Goal: Ask a question

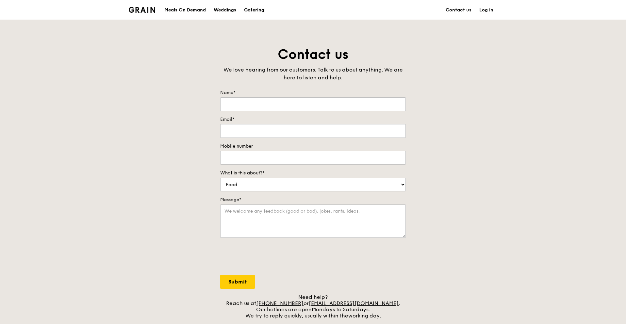
click at [257, 11] on div "Catering" at bounding box center [254, 10] width 20 height 20
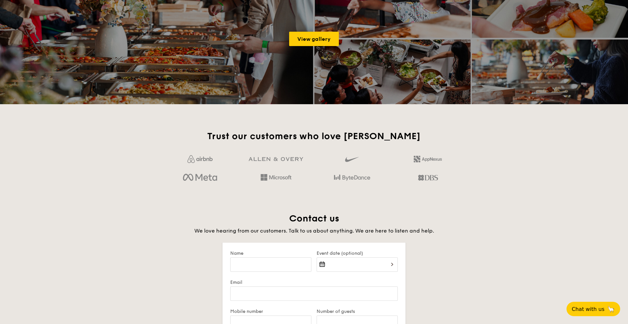
scroll to position [1179, 0]
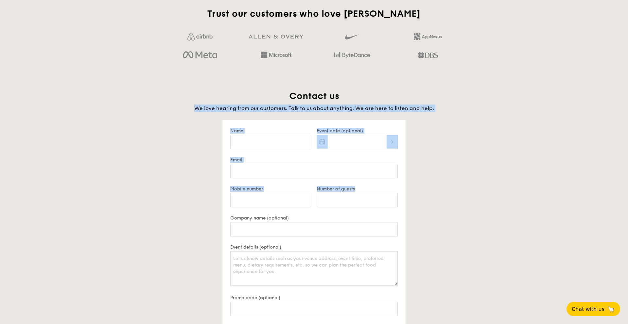
drag, startPoint x: 389, startPoint y: 97, endPoint x: 412, endPoint y: 213, distance: 118.2
click at [412, 213] on div "Contact us We love hearing from our customers. Talk to us about anything. We ar…" at bounding box center [314, 241] width 366 height 303
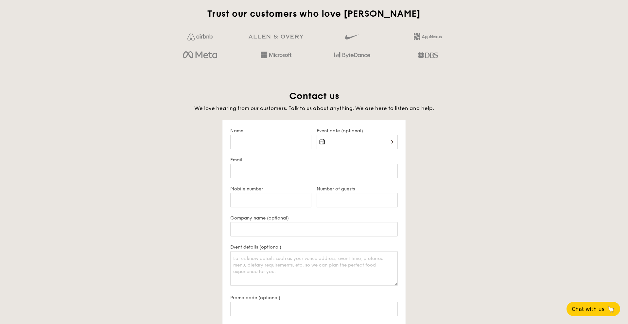
drag, startPoint x: 397, startPoint y: 123, endPoint x: 434, endPoint y: 252, distance: 134.6
click at [434, 250] on div "Contact us We love hearing from our customers. Talk to us about anything. We ar…" at bounding box center [314, 241] width 366 height 303
click at [434, 252] on div "Contact us We love hearing from our customers. Talk to us about anything. We ar…" at bounding box center [314, 241] width 366 height 303
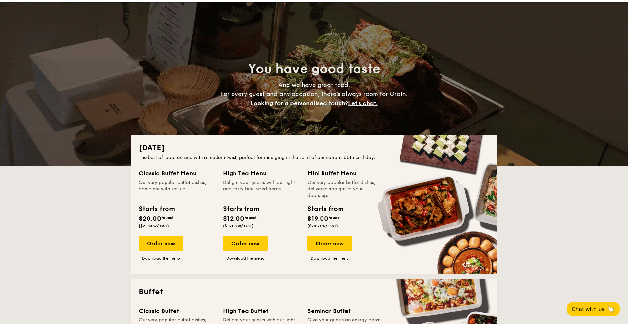
scroll to position [0, 0]
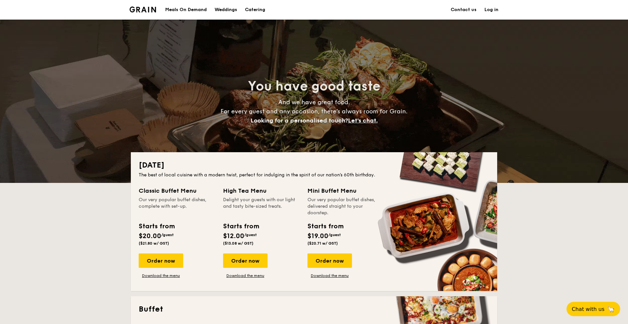
click at [464, 8] on link "Contact us" at bounding box center [463, 10] width 26 height 20
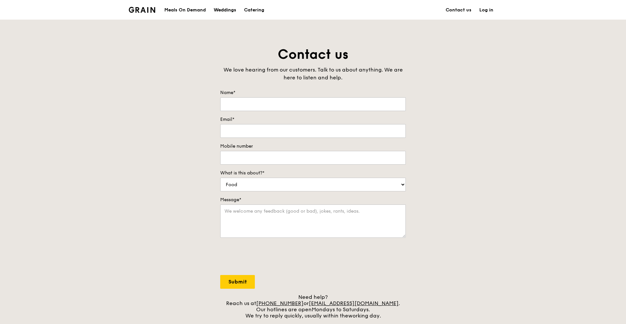
click at [232, 9] on div "Weddings" at bounding box center [225, 10] width 23 height 20
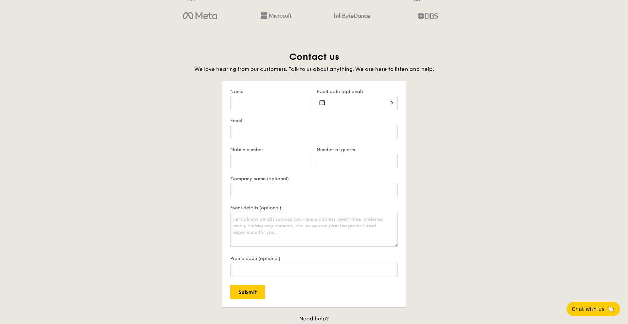
scroll to position [1222, 0]
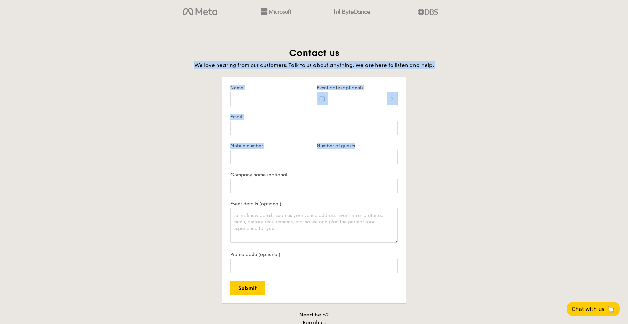
drag, startPoint x: 384, startPoint y: 59, endPoint x: 459, endPoint y: 171, distance: 134.6
click at [459, 171] on div "Contact us We love hearing from our customers. Talk to us about anything. We ar…" at bounding box center [314, 198] width 366 height 303
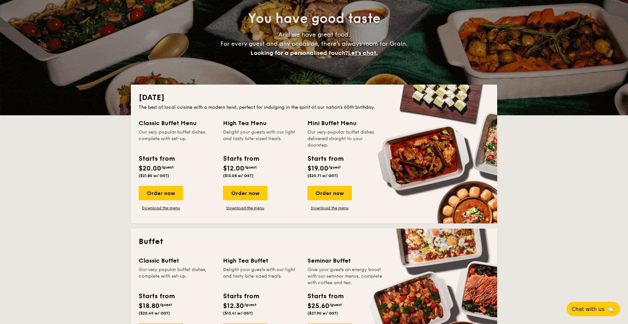
scroll to position [0, 0]
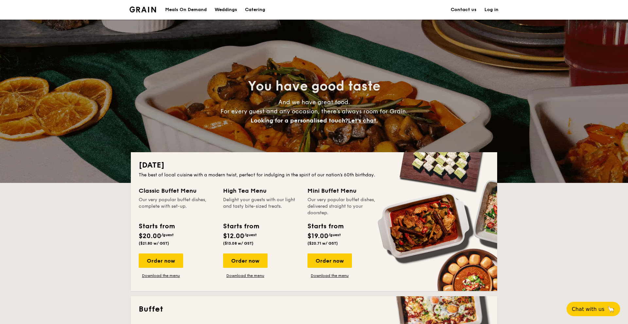
click at [228, 12] on div "Weddings" at bounding box center [225, 10] width 23 height 20
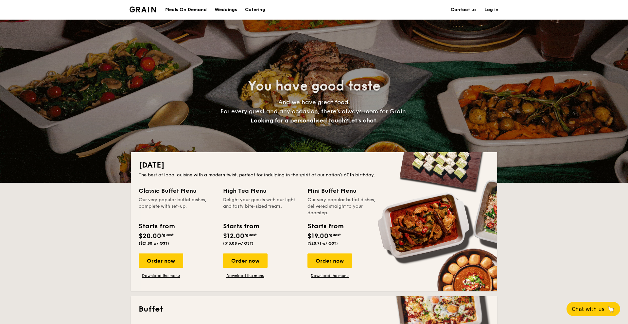
click at [230, 7] on div "Weddings" at bounding box center [225, 10] width 23 height 20
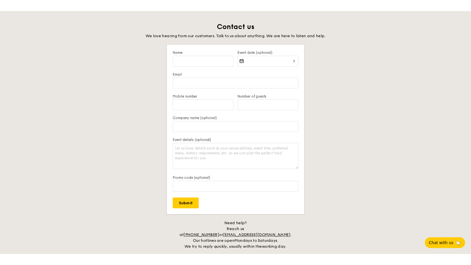
scroll to position [1255, 0]
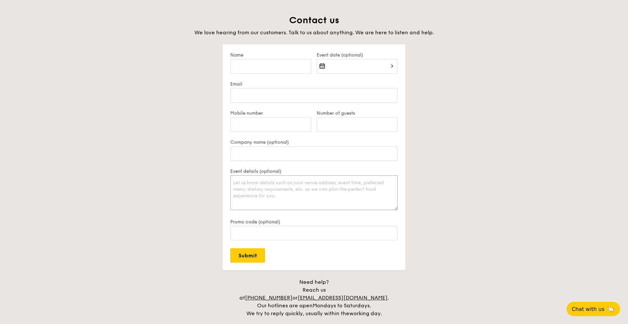
click at [329, 195] on textarea "Event details (optional)" at bounding box center [313, 193] width 167 height 35
click at [432, 167] on div "Contact us We love hearing from our customers. Talk to us about anything. We ar…" at bounding box center [314, 165] width 366 height 303
click at [370, 183] on textarea "Event details (optional)" at bounding box center [313, 193] width 167 height 35
click at [433, 170] on div "Contact us We love hearing from our customers. Talk to us about anything. We ar…" at bounding box center [314, 165] width 366 height 303
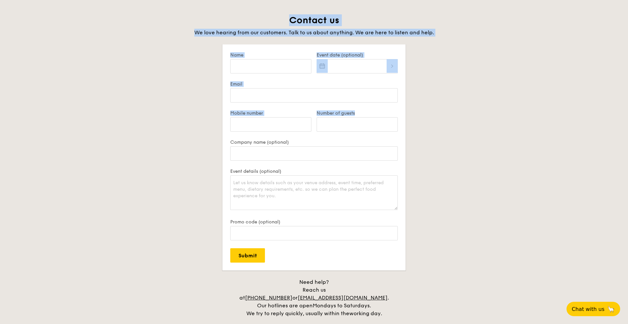
drag, startPoint x: 278, startPoint y: 14, endPoint x: 358, endPoint y: 159, distance: 165.6
click at [358, 158] on div "Trust our customers who love Grain Contact us We love hearing from our customer…" at bounding box center [314, 125] width 377 height 386
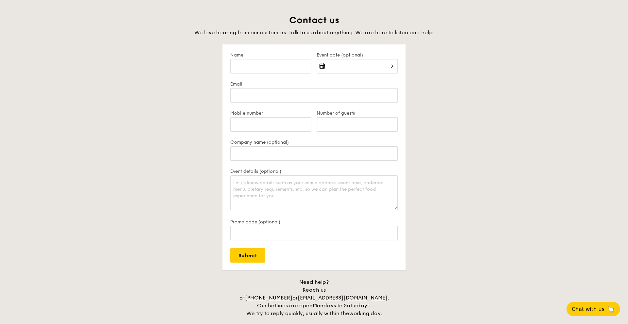
click at [403, 176] on form "Name Event date (optional) Email Mobile number Number of guests Company name (o…" at bounding box center [313, 157] width 183 height 226
